Goal: Task Accomplishment & Management: Use online tool/utility

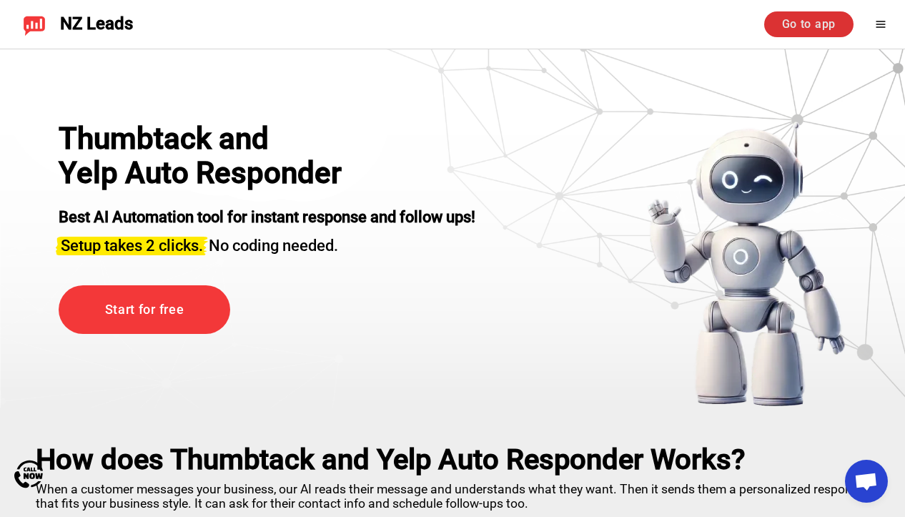
click at [796, 26] on link "Go to app" at bounding box center [808, 24] width 89 height 26
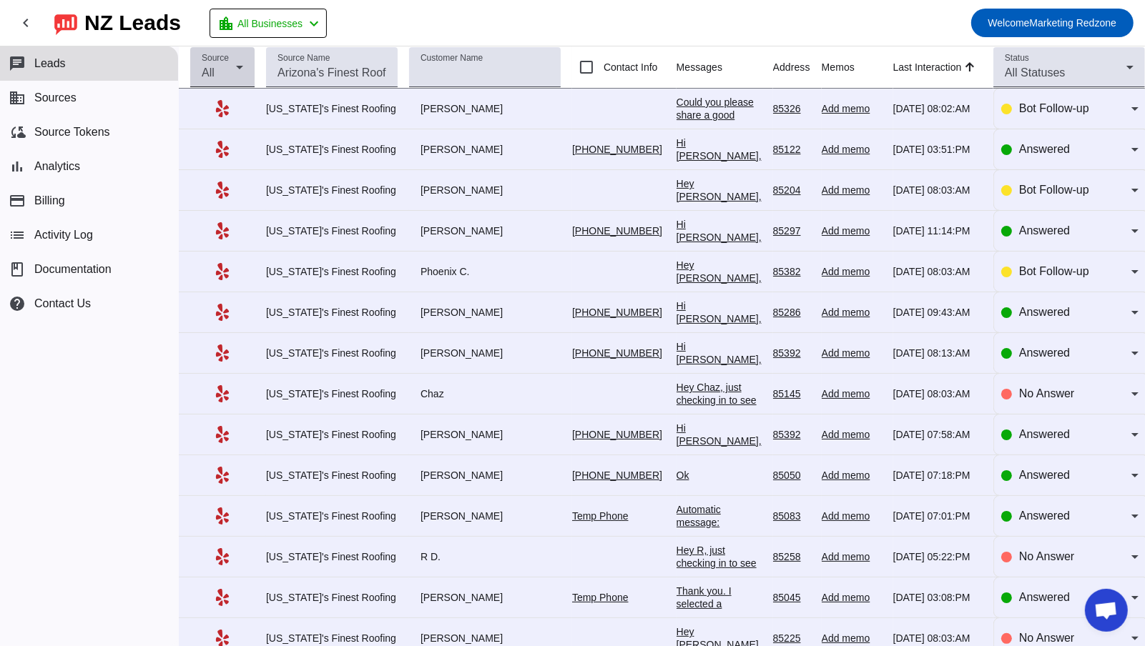
click at [208, 80] on div "All" at bounding box center [219, 72] width 34 height 17
click at [322, 71] on div at bounding box center [572, 323] width 1145 height 646
click at [325, 71] on input "Source Name" at bounding box center [331, 72] width 109 height 17
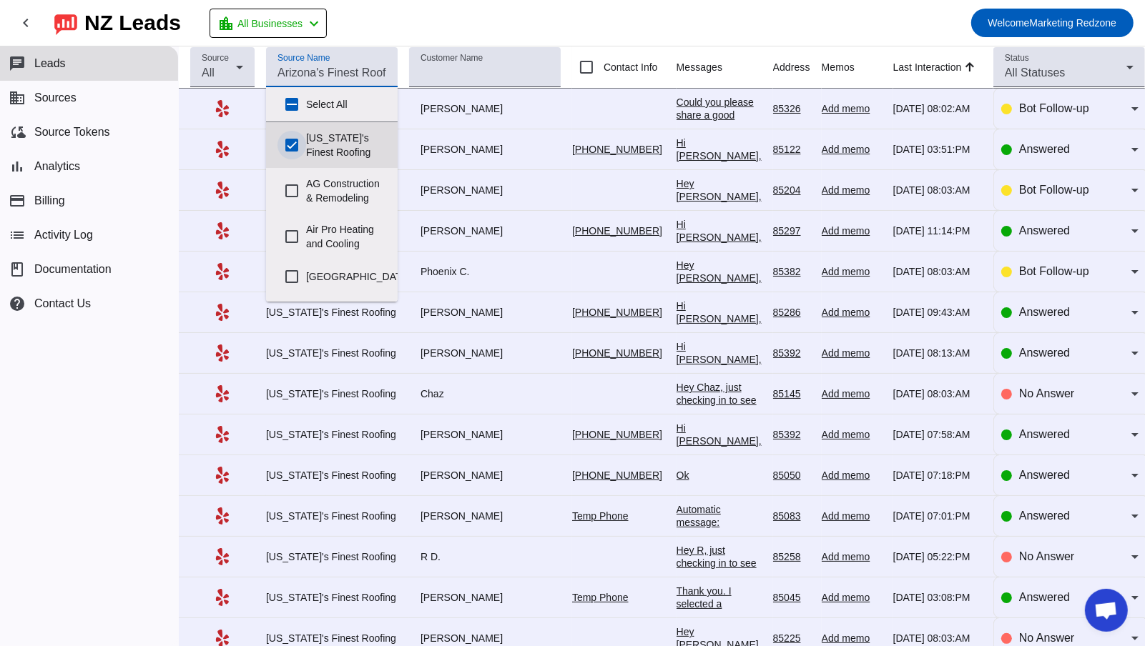
click at [287, 138] on input "Arizona's Finest Roofing" at bounding box center [291, 145] width 29 height 29
checkbox input "false"
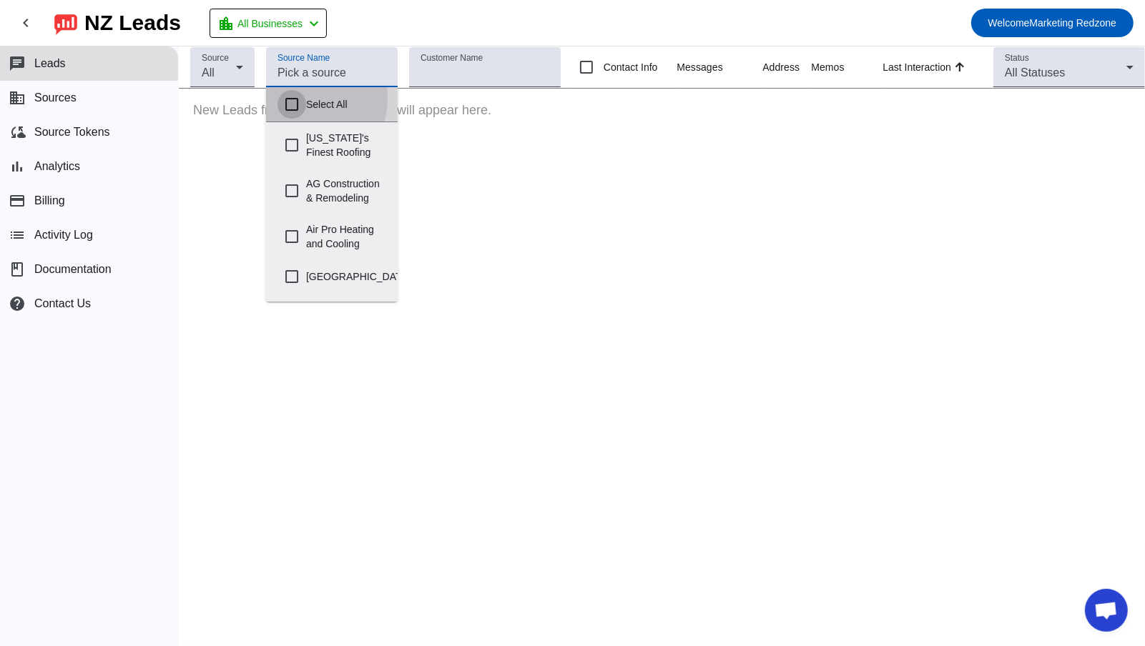
click at [292, 97] on input "Select All" at bounding box center [291, 104] width 29 height 29
checkbox input "true"
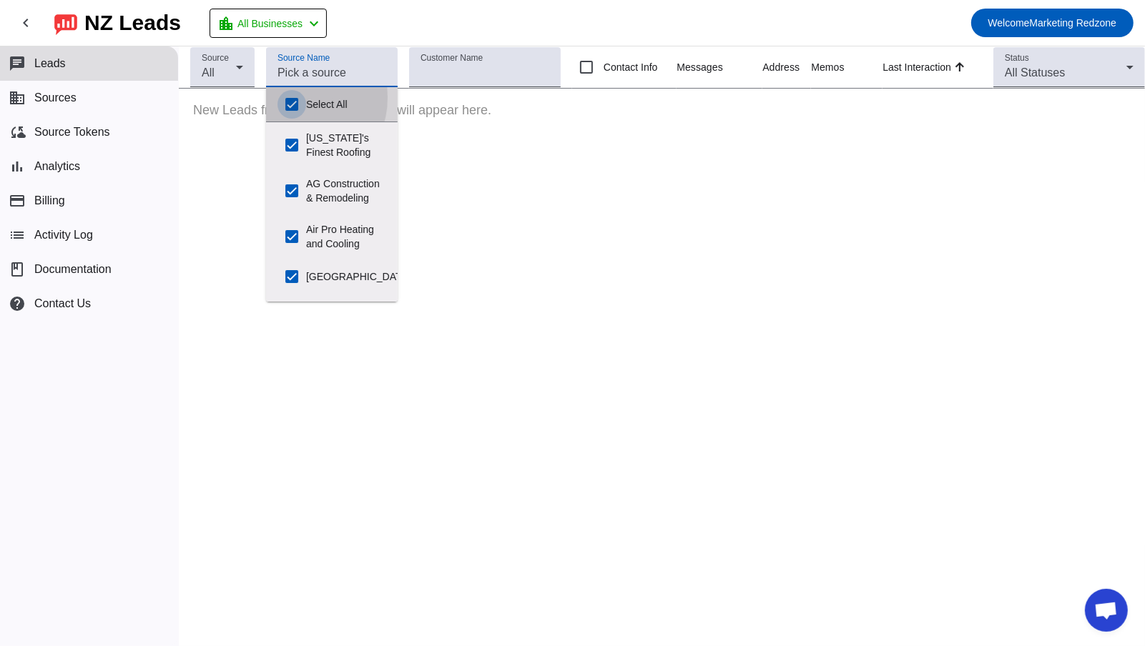
checkbox input "true"
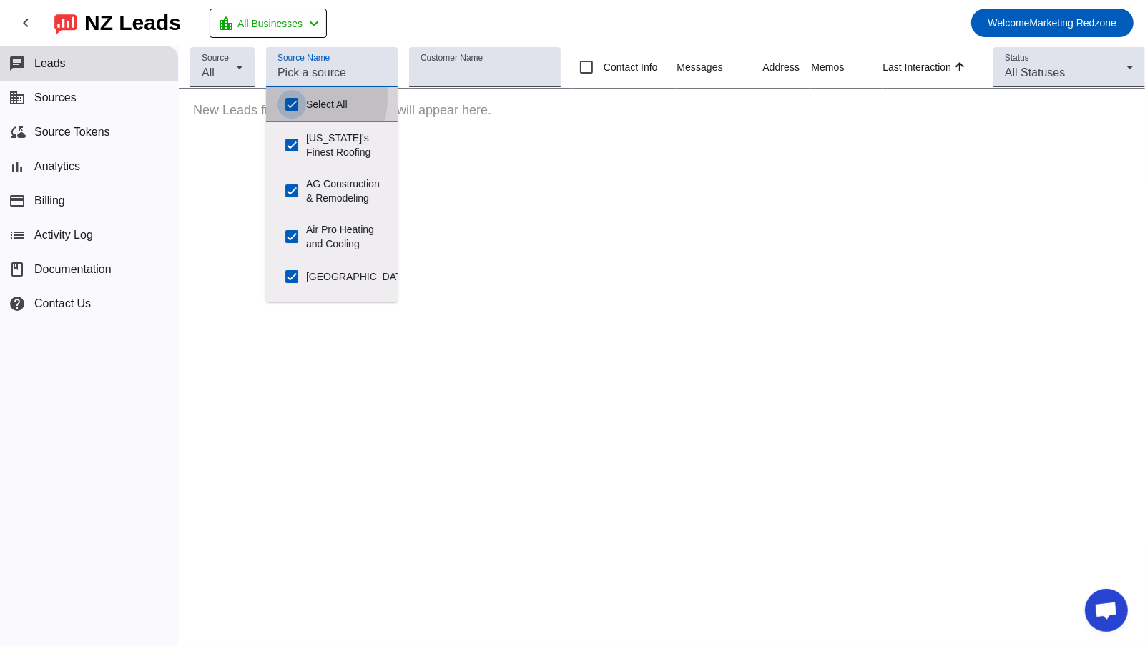
checkbox input "true"
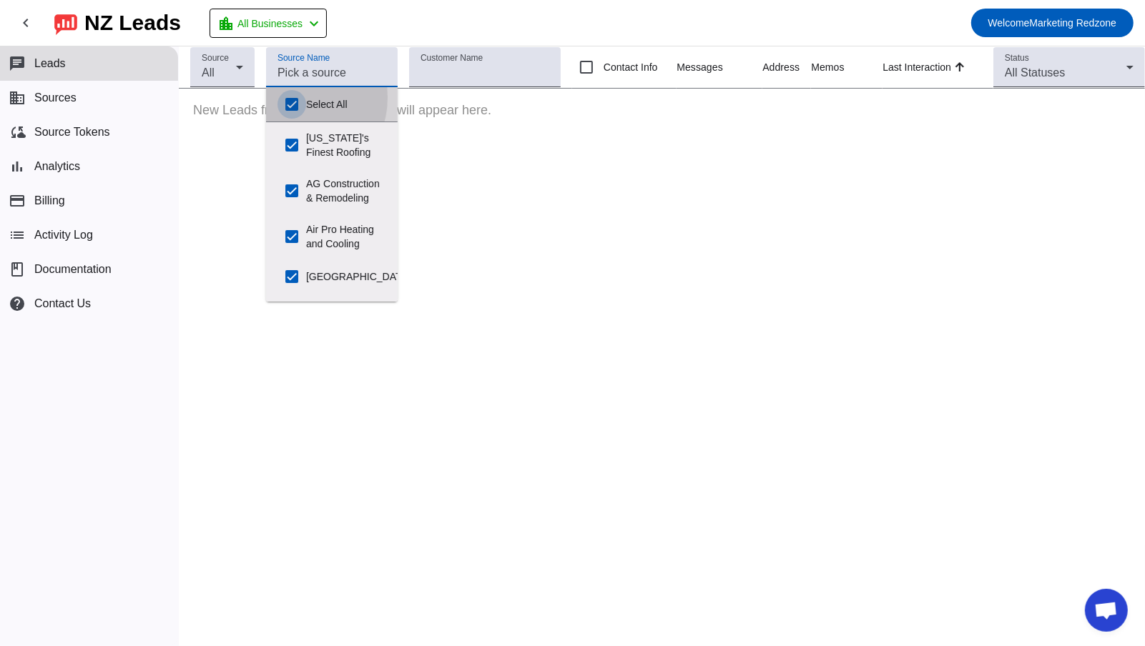
checkbox input "true"
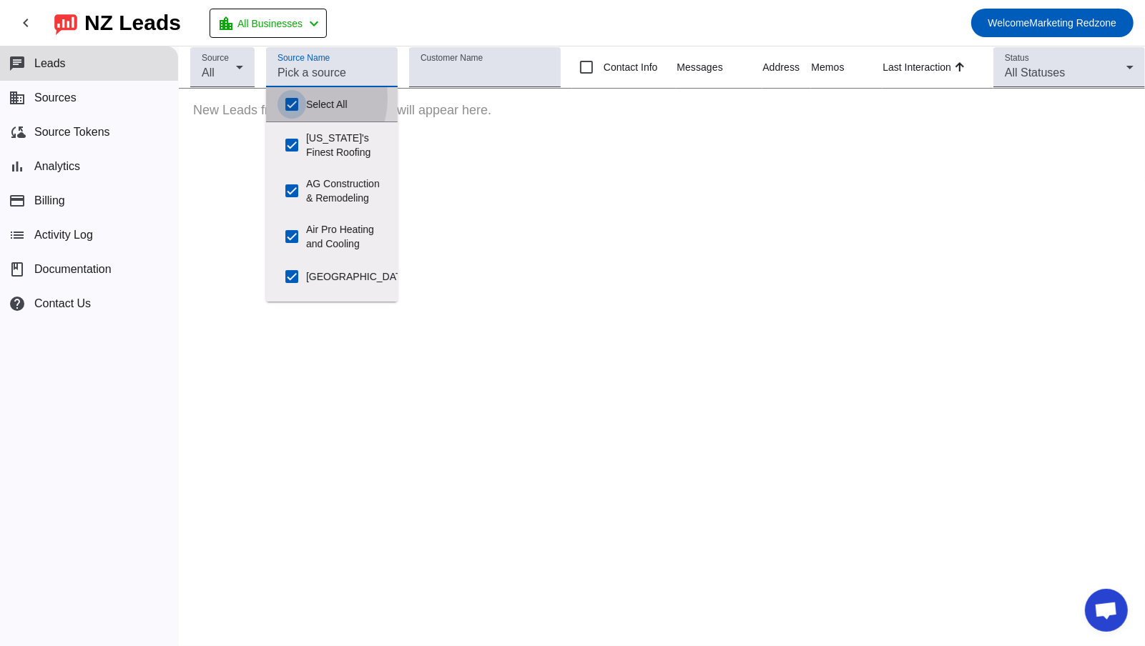
checkbox input "true"
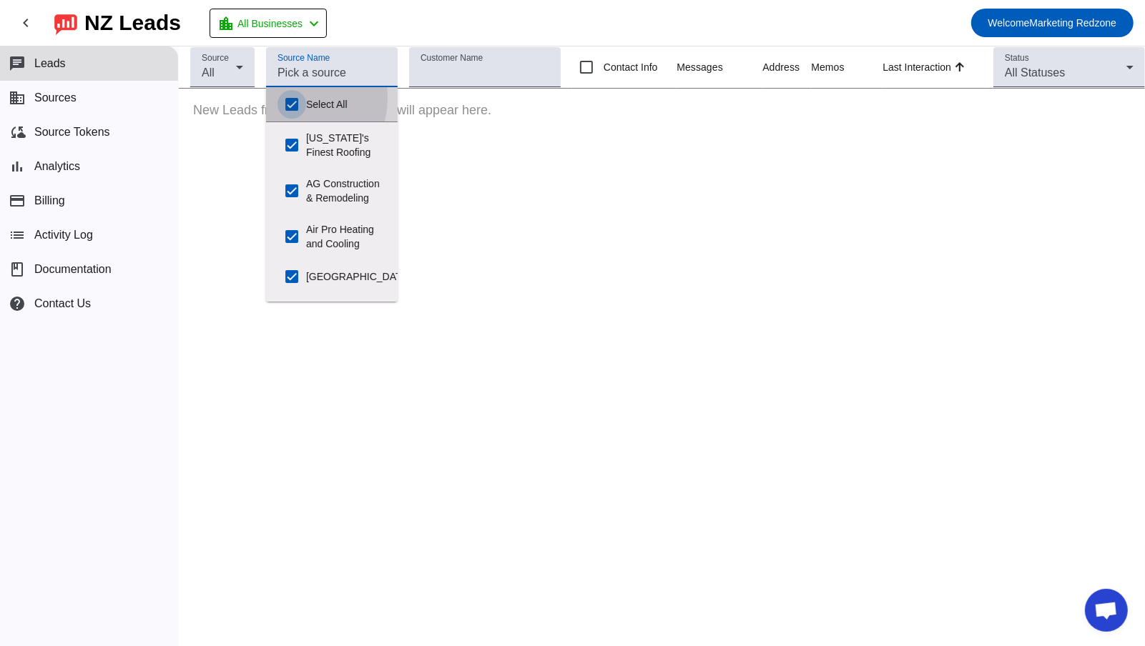
checkbox input "true"
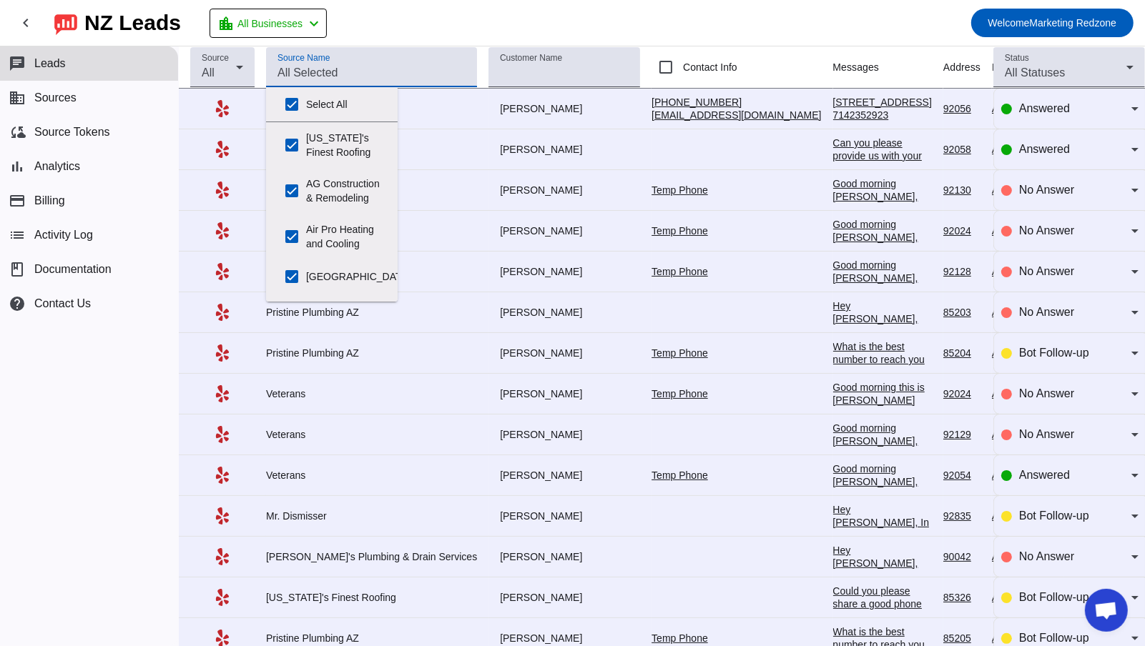
click at [642, 42] on mat-toolbar-row "chevron_left NZ Leads location_city All Businesses chevron_left Welcome Marketi…" at bounding box center [572, 23] width 1145 height 46
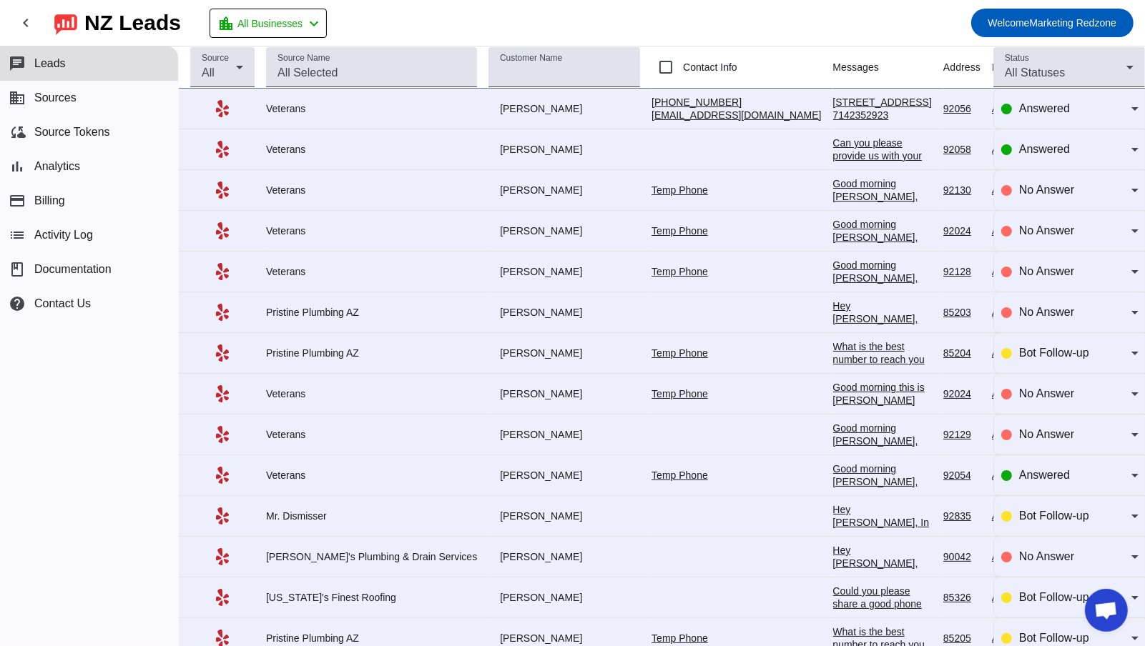
click at [833, 107] on div "3106 Camino crest dr. 7142352923 btlacy1103@gmail.com" at bounding box center [882, 121] width 99 height 51
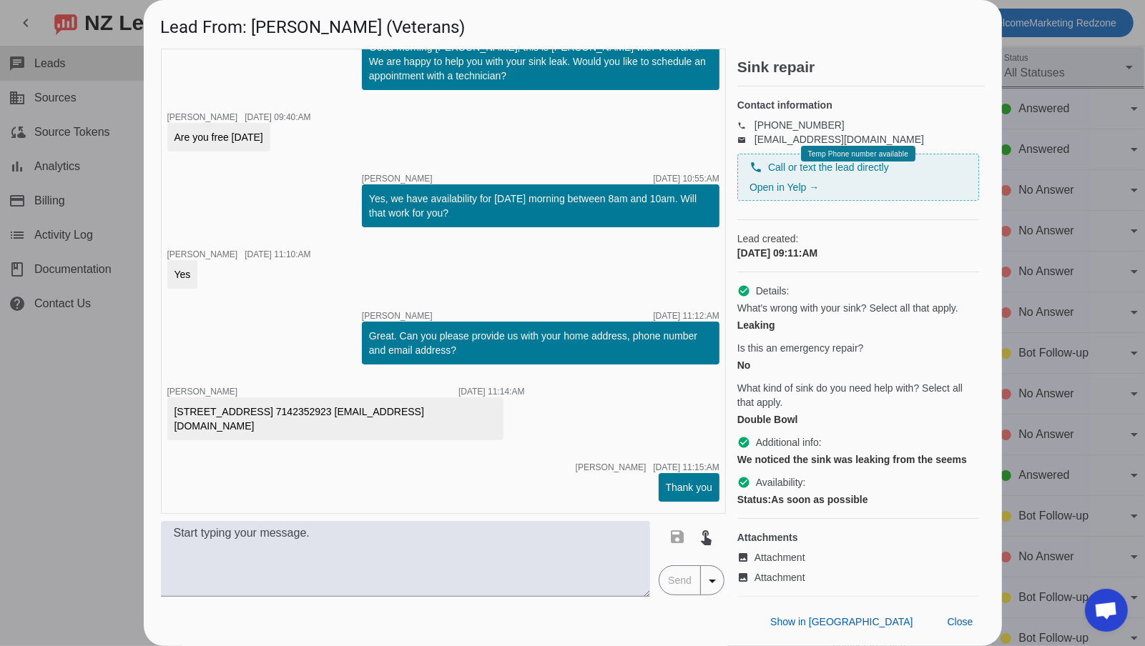
scroll to position [474, 0]
